Goal: Download file/media

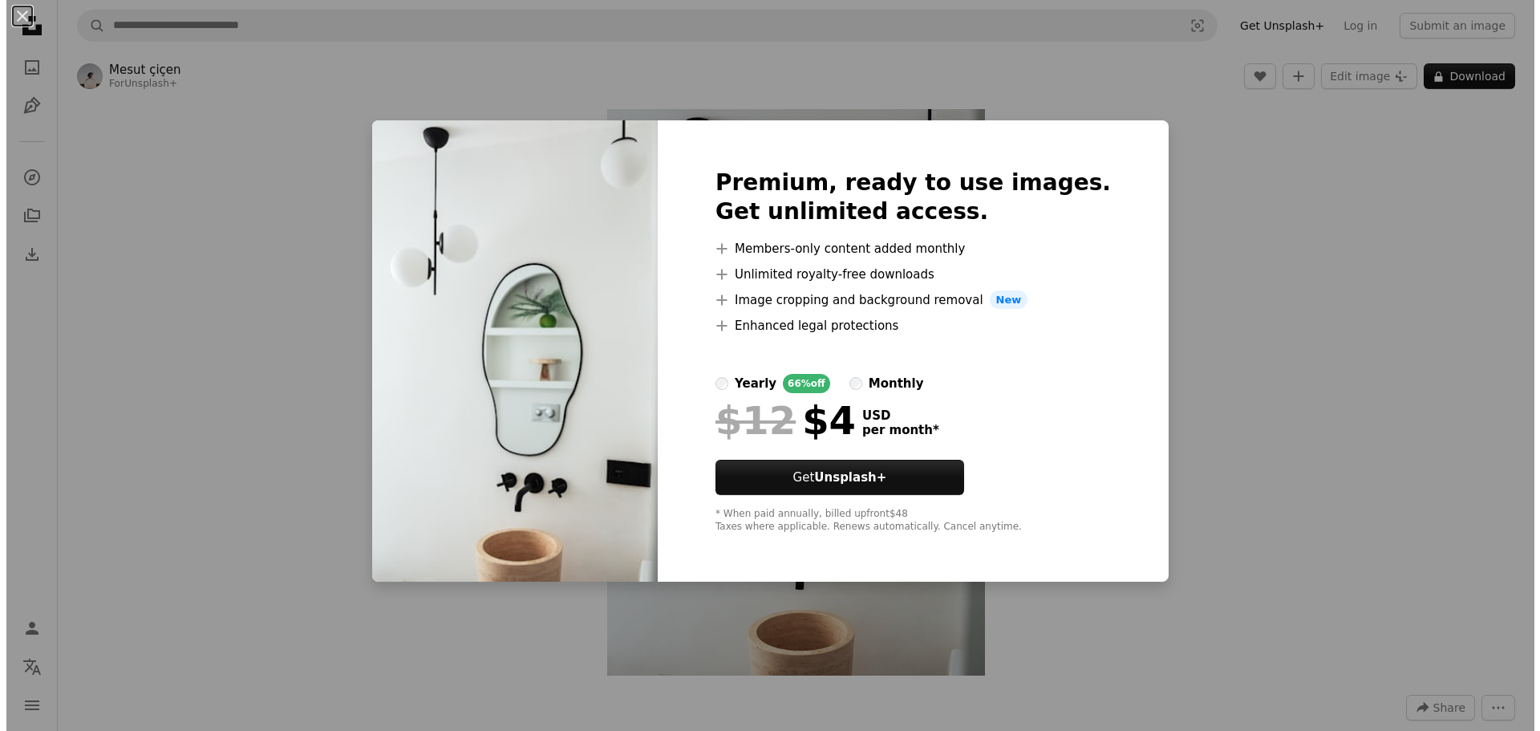
scroll to position [80, 0]
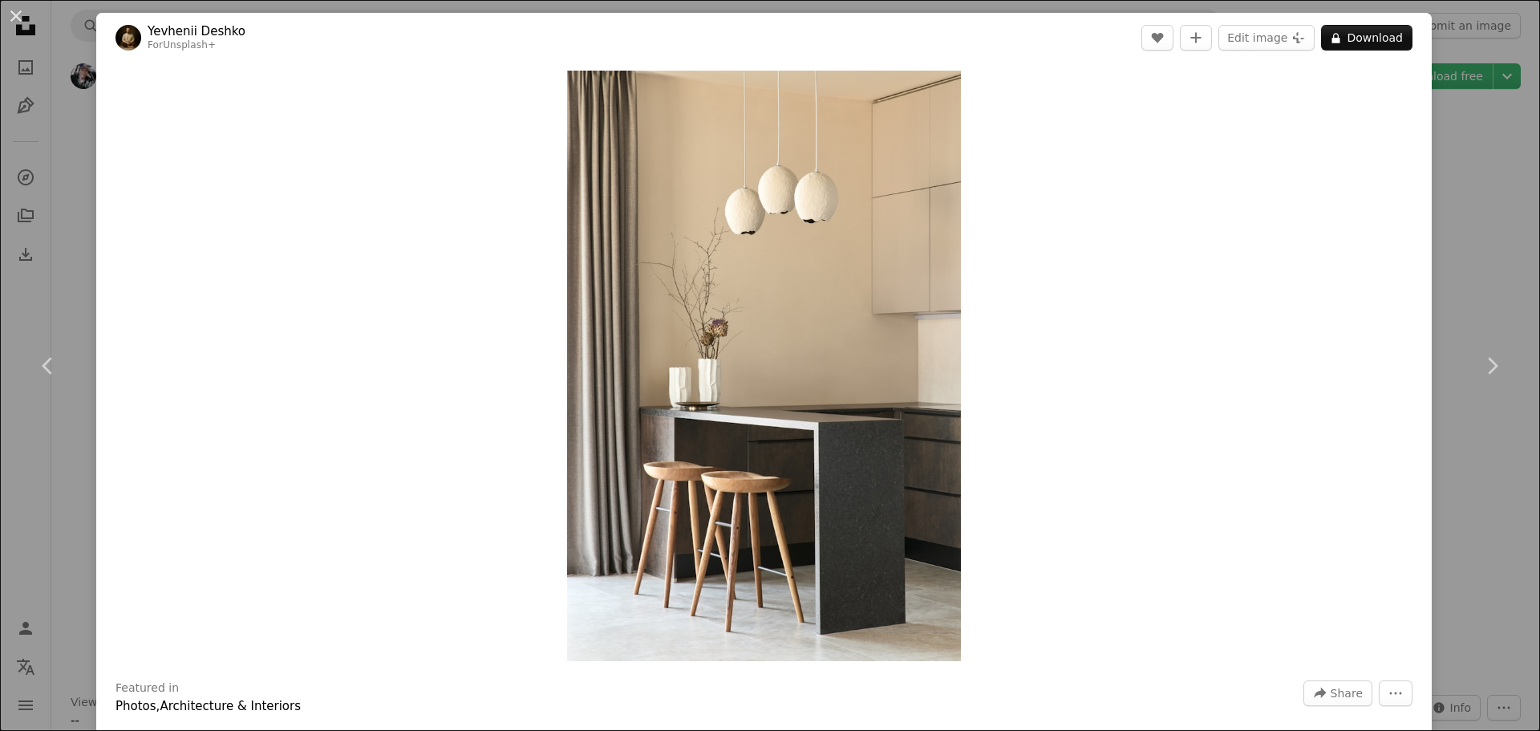
scroll to position [14120, 0]
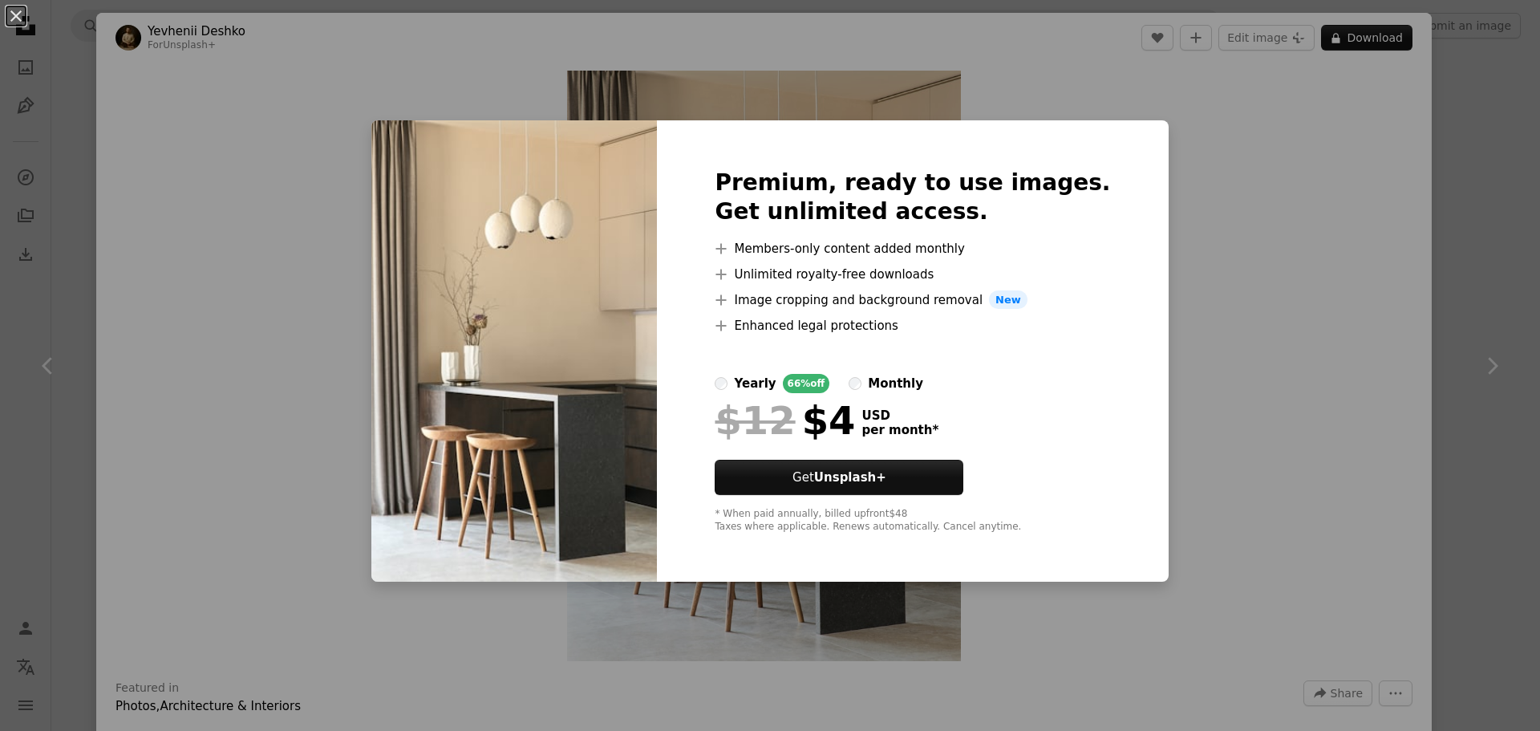
click at [1188, 201] on div "An X shape Premium, ready to use images. Get unlimited access. A plus sign Memb…" at bounding box center [770, 365] width 1540 height 731
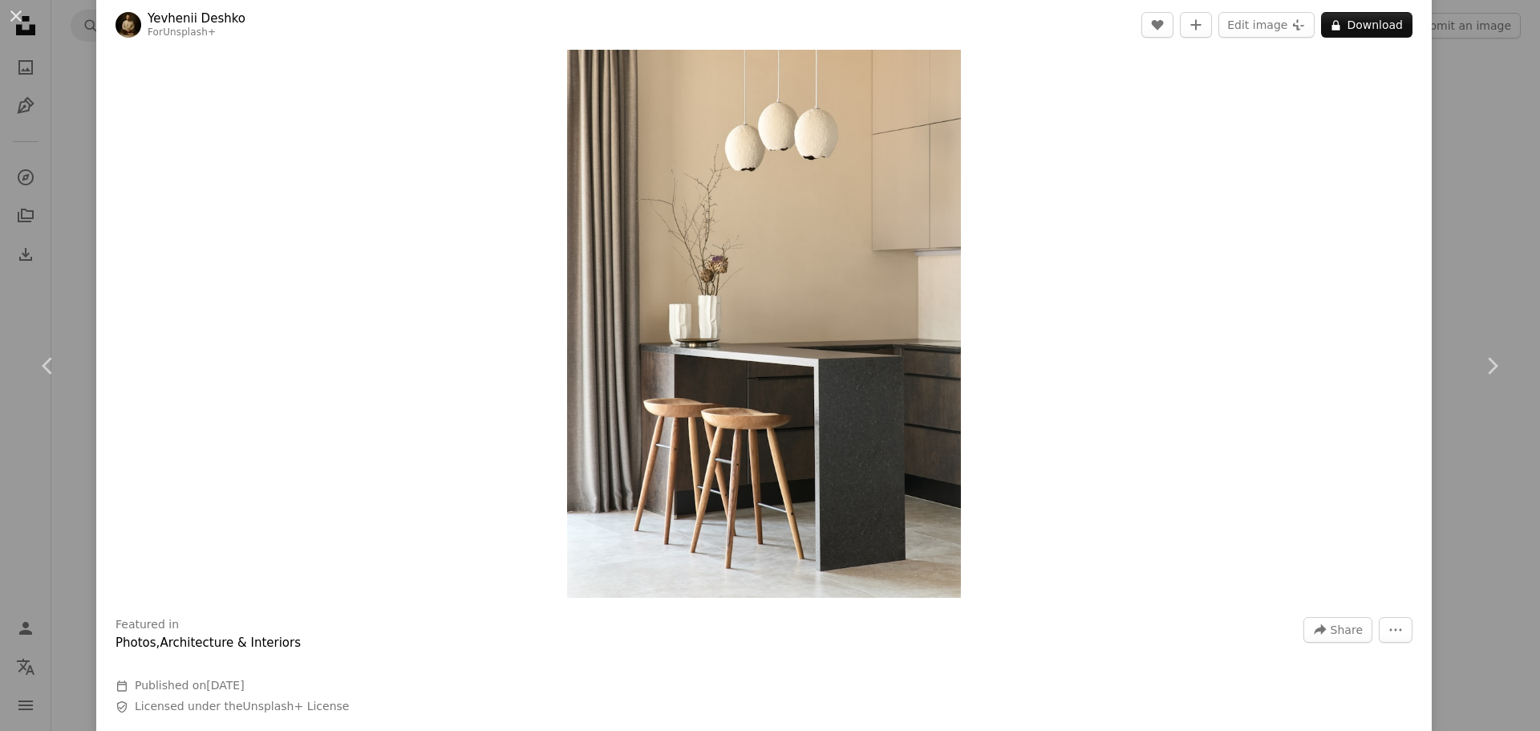
scroll to position [80, 0]
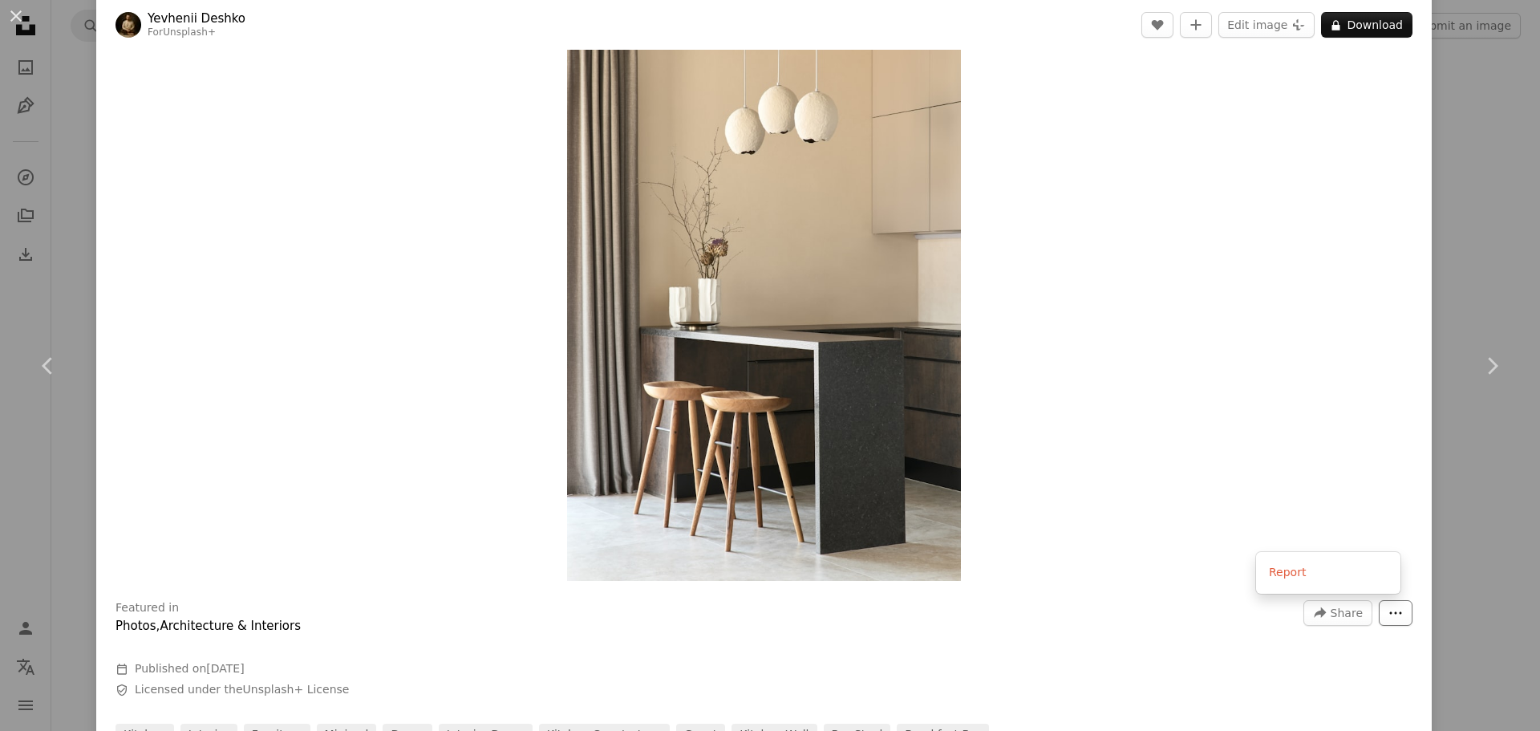
click at [1389, 617] on icon "More Actions" at bounding box center [1396, 613] width 14 height 14
